Goal: Task Accomplishment & Management: Use online tool/utility

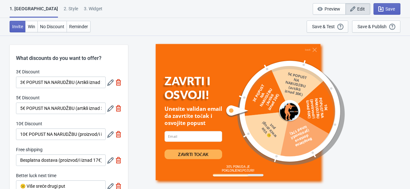
scroll to position [31, 0]
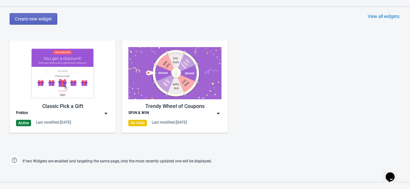
scroll to position [288, 0]
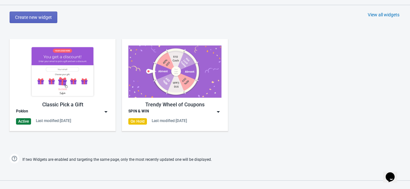
click at [105, 110] on img at bounding box center [106, 112] width 6 height 6
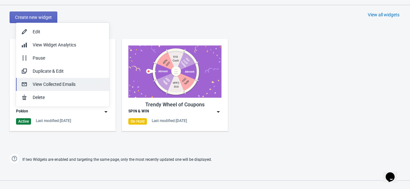
click at [91, 88] on button "View Collected Emails" at bounding box center [62, 84] width 93 height 13
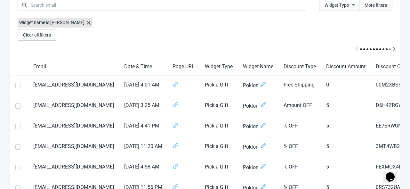
scroll to position [40, 0]
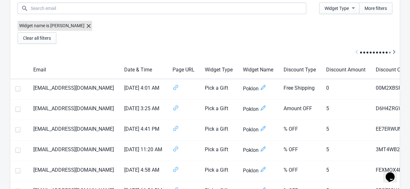
click at [87, 24] on icon at bounding box center [89, 26] width 4 height 4
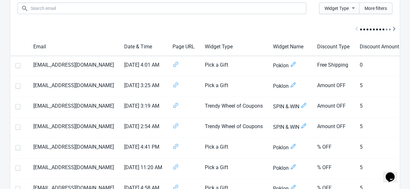
scroll to position [0, 0]
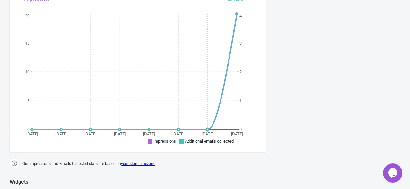
scroll to position [103, 0]
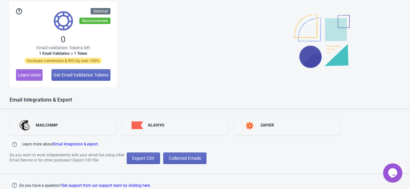
scroll to position [489, 0]
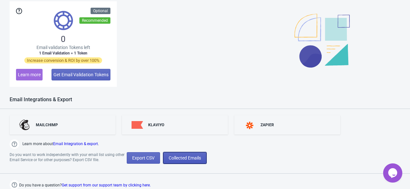
click at [191, 158] on span "Collected Emails" at bounding box center [185, 157] width 32 height 5
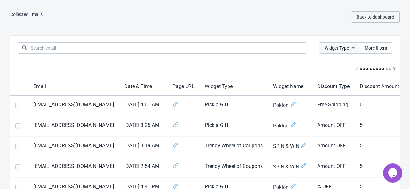
click at [343, 45] on span "Widget Type" at bounding box center [339, 48] width 29 height 7
click at [321, 65] on span "Pick a Gift" at bounding box center [328, 65] width 20 height 6
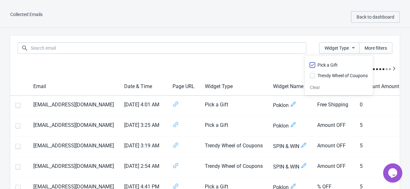
click at [310, 65] on input "Pick a Gift" at bounding box center [310, 68] width 0 height 12
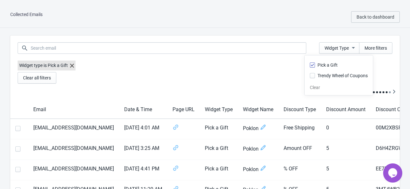
click at [321, 65] on span "Pick a Gift" at bounding box center [328, 65] width 20 height 6
click at [310, 65] on input "Pick a Gift" at bounding box center [310, 68] width 0 height 12
checkbox input "false"
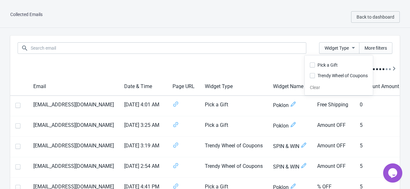
click at [319, 79] on label "Trendy Wheel of Coupons" at bounding box center [339, 75] width 58 height 9
click at [310, 79] on input "Trendy Wheel of Coupons" at bounding box center [310, 79] width 0 height 12
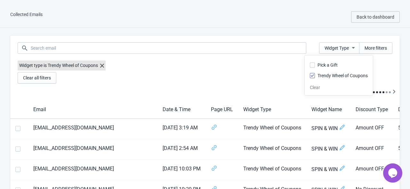
click at [319, 79] on label "Trendy Wheel of Coupons" at bounding box center [339, 75] width 58 height 9
click at [310, 79] on input "Trendy Wheel of Coupons" at bounding box center [310, 79] width 0 height 12
checkbox input "false"
